Goal: Communication & Community: Answer question/provide support

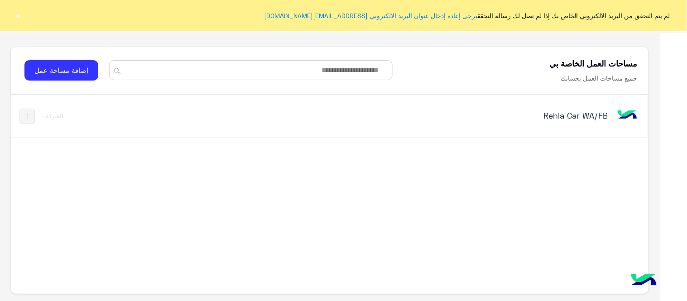
click at [601, 102] on div "Rehla Car WA/FB للشركات" at bounding box center [330, 116] width 638 height 43
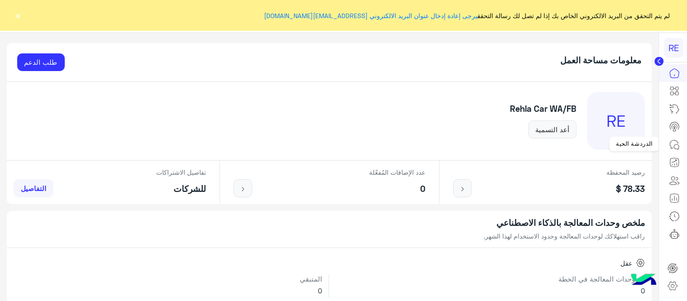
click at [677, 147] on icon at bounding box center [675, 145] width 11 height 11
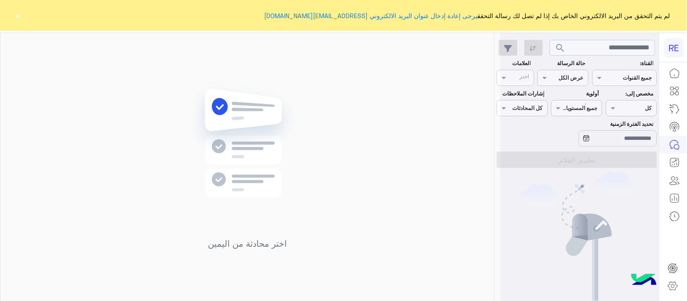
click at [21, 12] on button "×" at bounding box center [18, 15] width 9 height 9
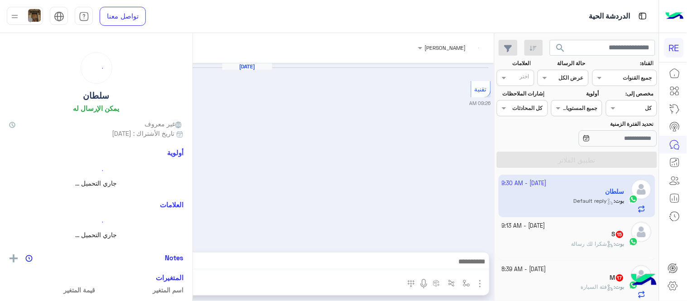
scroll to position [492, 0]
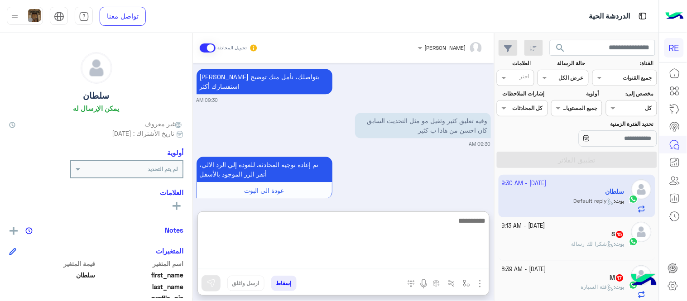
click at [424, 265] on textarea at bounding box center [343, 242] width 291 height 54
type textarea "**********"
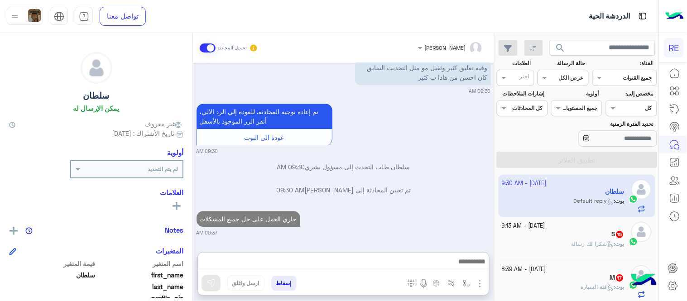
scroll to position [542, 0]
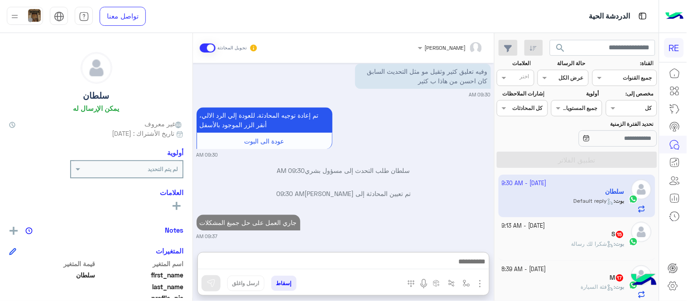
click at [613, 238] on h5 "S 15" at bounding box center [618, 235] width 13 height 8
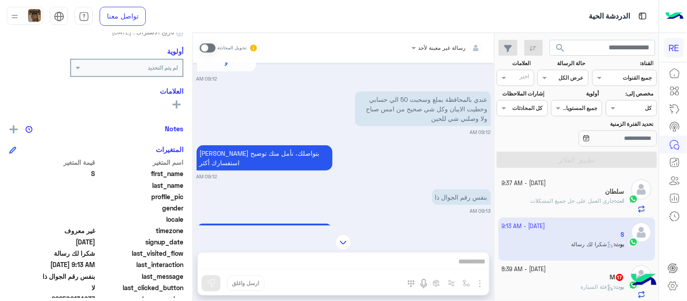
scroll to position [186, 0]
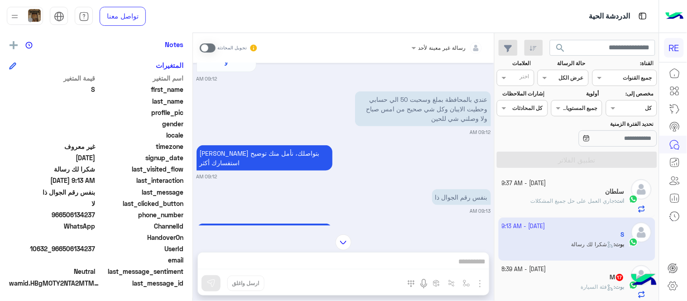
drag, startPoint x: 64, startPoint y: 215, endPoint x: 97, endPoint y: 217, distance: 32.7
click at [96, 217] on span "966506134237" at bounding box center [52, 215] width 87 height 10
copy span "506134237"
click at [211, 44] on span at bounding box center [208, 48] width 16 height 9
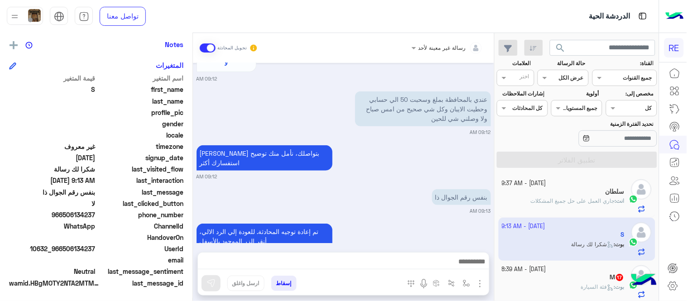
scroll to position [374, 0]
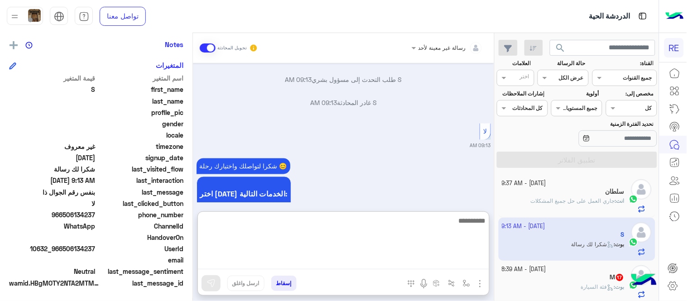
click at [366, 261] on textarea at bounding box center [343, 242] width 291 height 54
type textarea "**********"
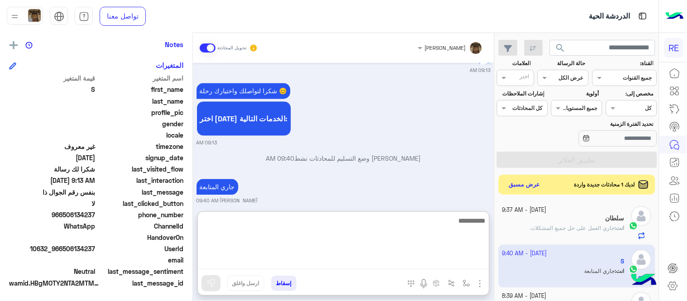
scroll to position [449, 0]
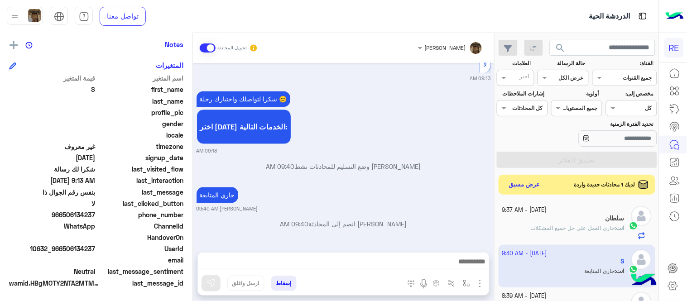
click at [454, 127] on div "شكرا لتواصلك واختيارك رحلة 😊 اختر [DATE] الخدمات التالية: 09:13 AM" at bounding box center [344, 122] width 295 height 66
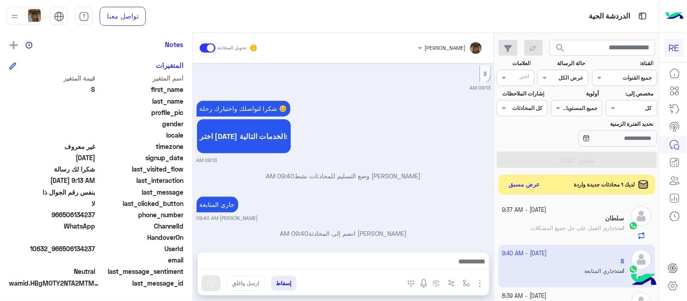
scroll to position [45, 0]
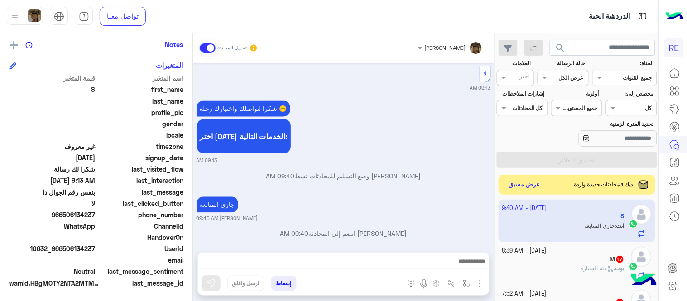
click at [550, 261] on div "M 17" at bounding box center [564, 261] width 123 height 10
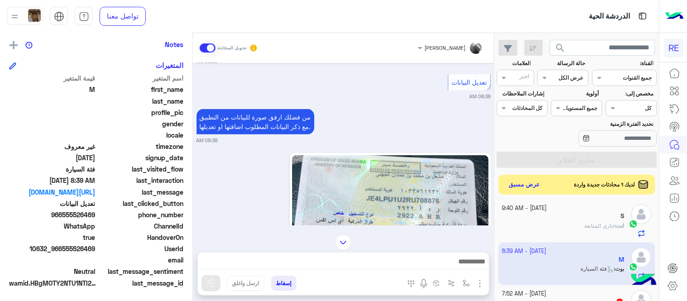
scroll to position [88, 0]
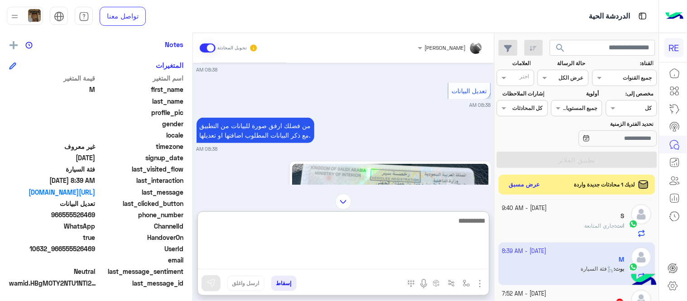
click at [315, 257] on textarea at bounding box center [343, 242] width 291 height 54
type textarea "**********"
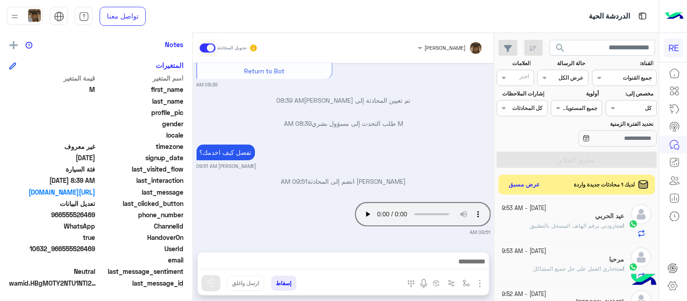
scroll to position [613, 0]
click at [396, 140] on div "[DATE] الرجوع للقائمة الرئ 08:38 AM اختر [DATE] الخدمات التالية: 08:38 AM تعديل…" at bounding box center [343, 153] width 301 height 180
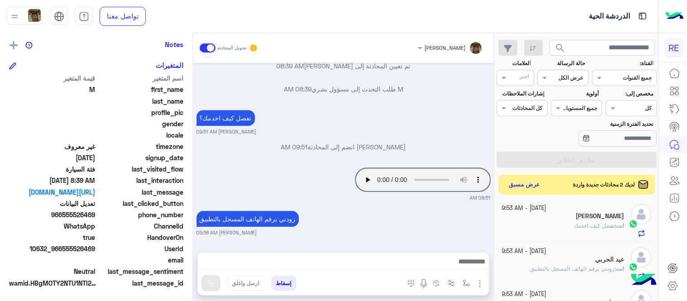
scroll to position [682, 0]
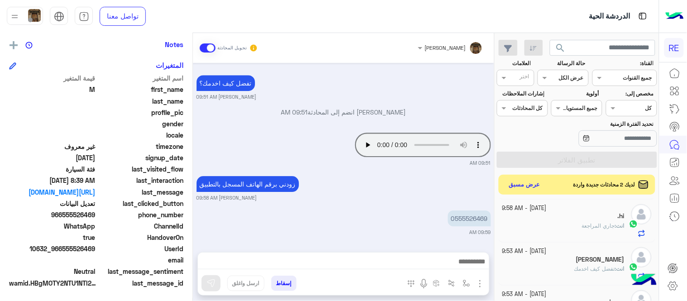
click at [580, 232] on div "انت : جاري المراجعة" at bounding box center [564, 230] width 123 height 16
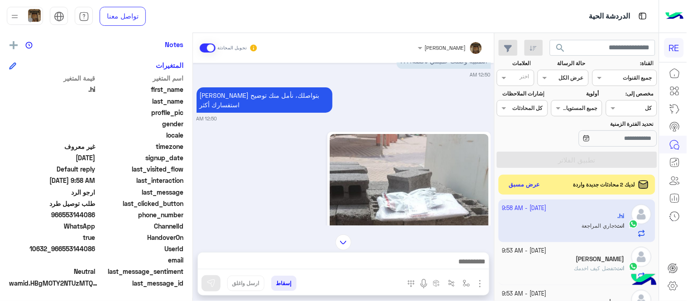
scroll to position [878, 0]
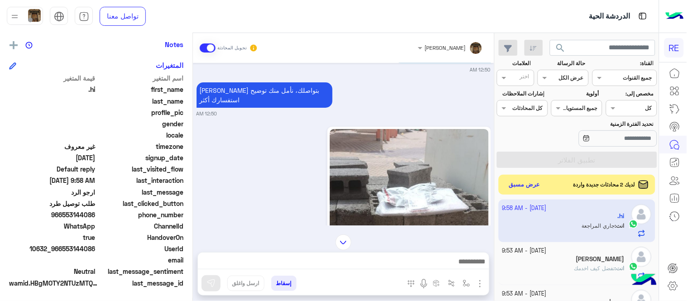
click at [392, 180] on img at bounding box center [409, 184] width 159 height 110
click at [193, 169] on mat-drawer ".hi يمكن الإرسال له غير معروف تاريخ الأشتراك : [DATE] أولوية لم يتم التحديد الع…" at bounding box center [96, 169] width 193 height 272
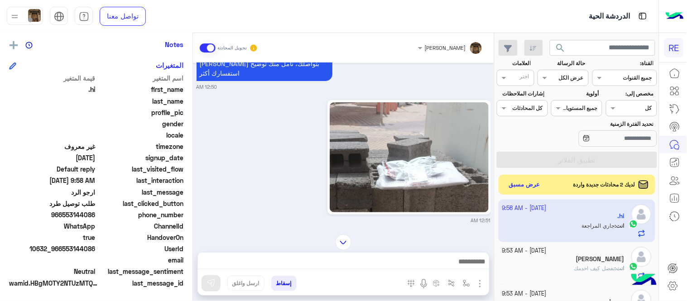
scroll to position [923, 0]
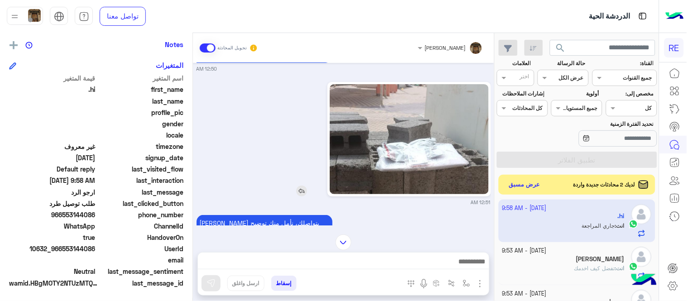
click at [302, 186] on img at bounding box center [301, 191] width 11 height 11
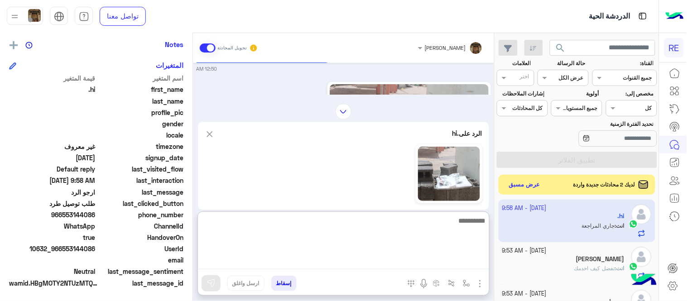
click at [390, 269] on textarea at bounding box center [343, 242] width 291 height 54
type textarea "**********"
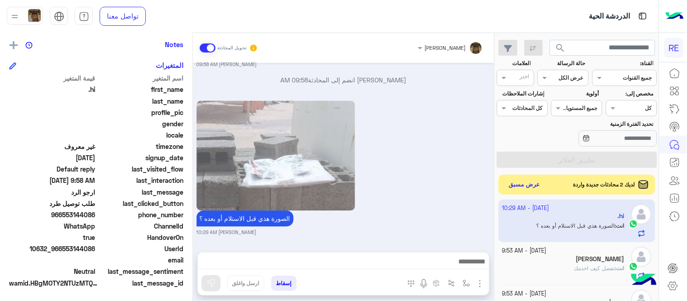
scroll to position [1407, 0]
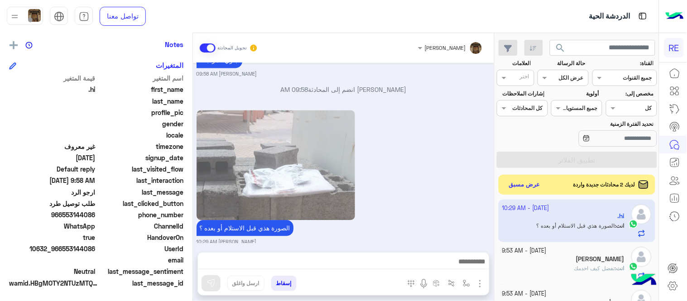
click at [404, 156] on div "الصورة هذي قبل الاستلام أو بعده ؟ [PERSON_NAME] 10:29 AM" at bounding box center [344, 177] width 295 height 138
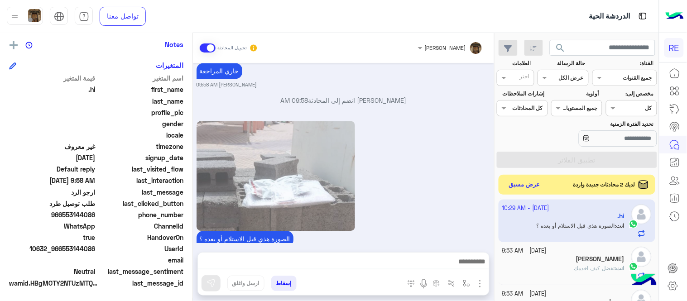
click at [440, 160] on div "الصورة هذي قبل الاستلام أو بعده ؟ [PERSON_NAME] 10:29 AM" at bounding box center [344, 188] width 295 height 138
click at [296, 121] on img at bounding box center [276, 176] width 159 height 110
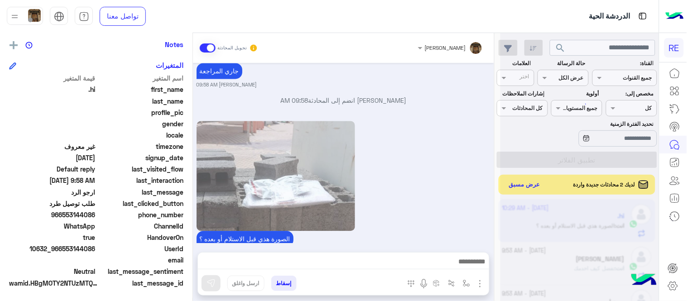
click at [327, 165] on img at bounding box center [276, 176] width 159 height 110
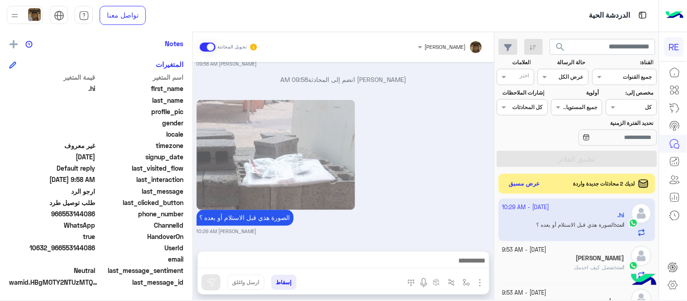
scroll to position [242, 0]
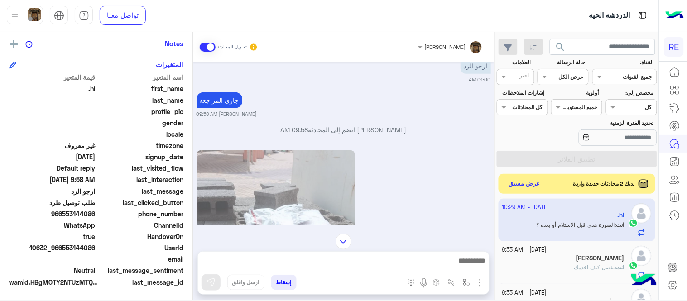
click at [343, 237] on img at bounding box center [344, 242] width 16 height 16
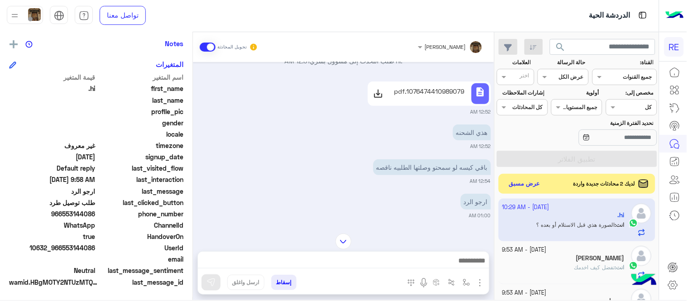
scroll to position [72, 0]
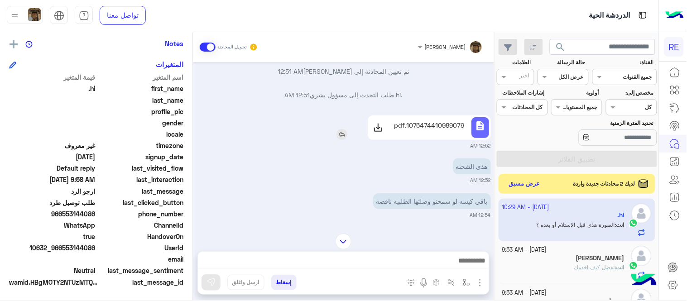
drag, startPoint x: 418, startPoint y: 126, endPoint x: 427, endPoint y: 122, distance: 9.8
click at [427, 122] on p "1076474410989079.pdf" at bounding box center [429, 126] width 71 height 10
click at [579, 43] on input "text" at bounding box center [603, 47] width 106 height 16
paste input "*********"
type input "*********"
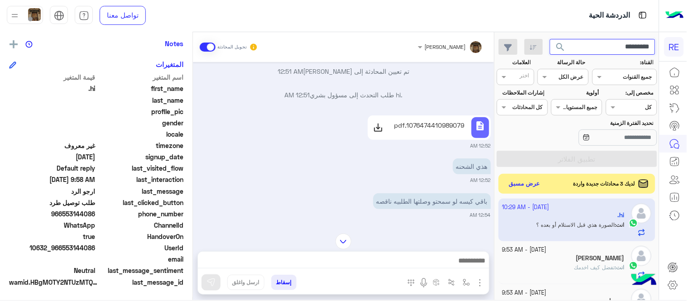
click at [550, 39] on button "search" at bounding box center [561, 48] width 22 height 19
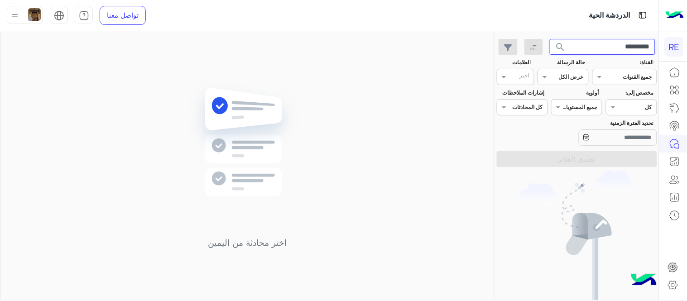
click at [613, 52] on input "*********" at bounding box center [603, 47] width 106 height 16
click at [550, 39] on button "search" at bounding box center [561, 48] width 22 height 19
